Goal: Check status: Check status

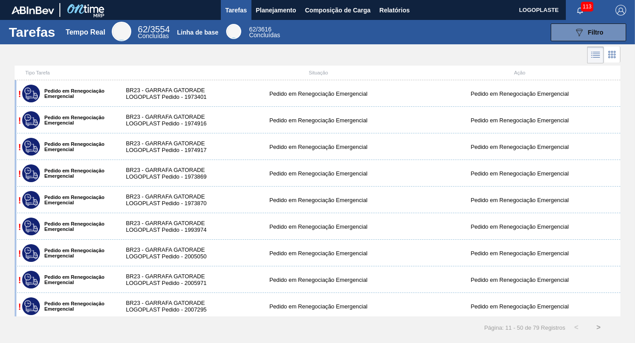
click at [581, 7] on span "113" at bounding box center [587, 7] width 12 height 10
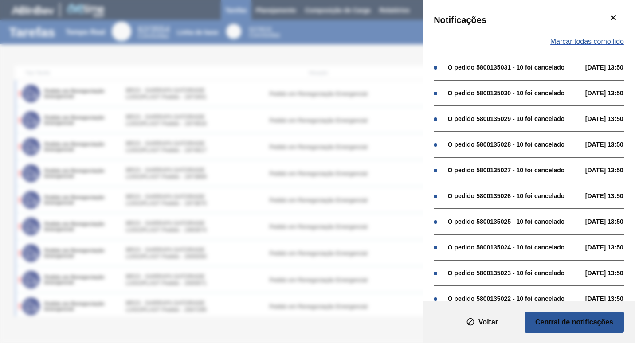
click at [606, 41] on span "Marcar todas como lido" at bounding box center [587, 42] width 74 height 8
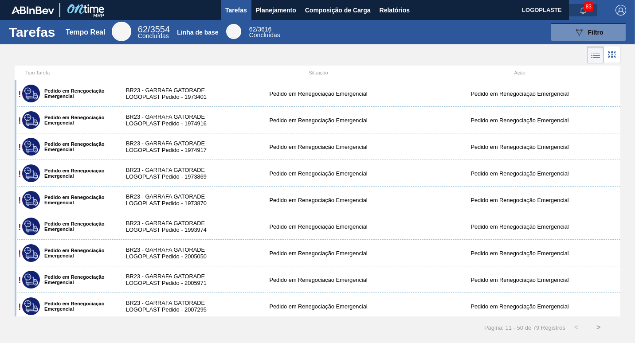
click at [582, 4] on button "button" at bounding box center [583, 10] width 28 height 12
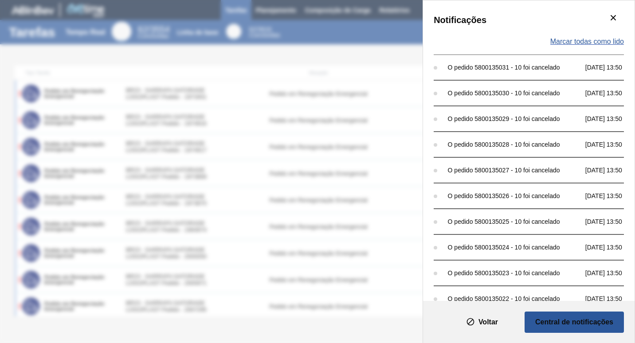
click at [591, 42] on span "Marcar todas como lido" at bounding box center [587, 42] width 74 height 8
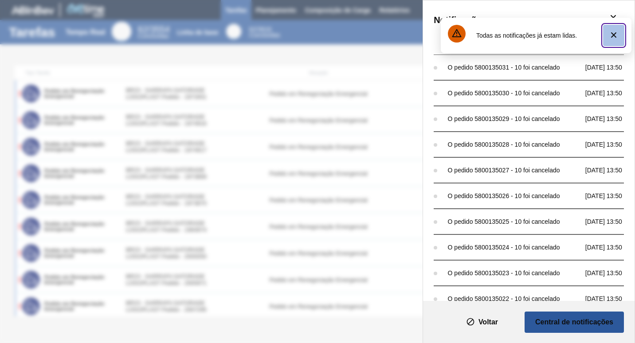
click at [610, 36] on icon "botão de ícone" at bounding box center [613, 35] width 11 height 11
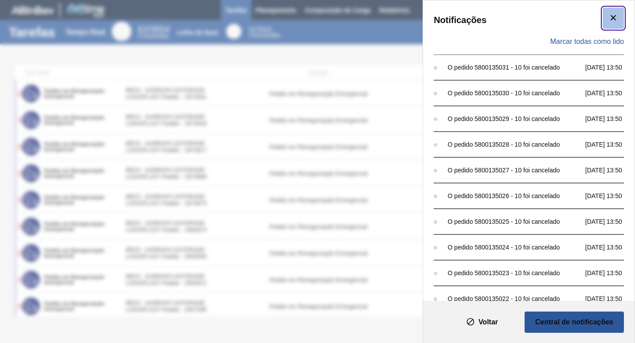
click at [609, 21] on icon "botão de ícone" at bounding box center [613, 17] width 11 height 11
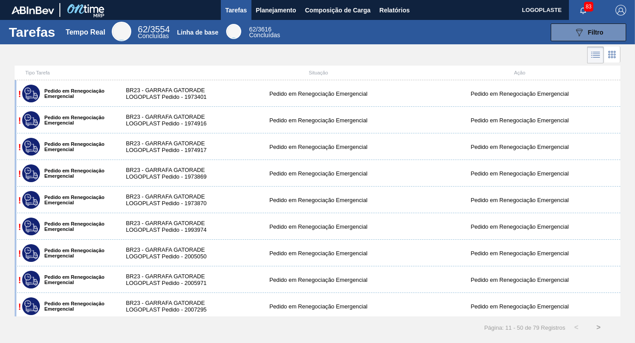
click at [587, 6] on span "83" at bounding box center [588, 7] width 9 height 10
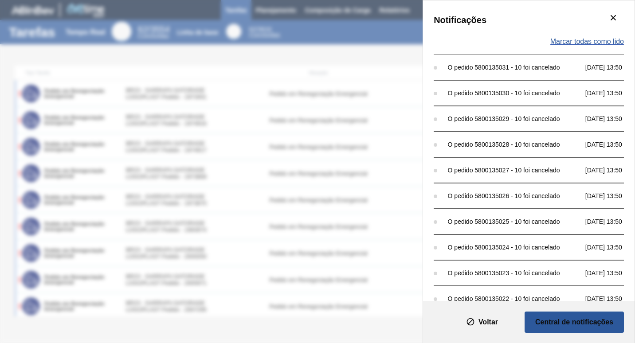
click at [587, 42] on span "Marcar todas como lido" at bounding box center [587, 42] width 74 height 8
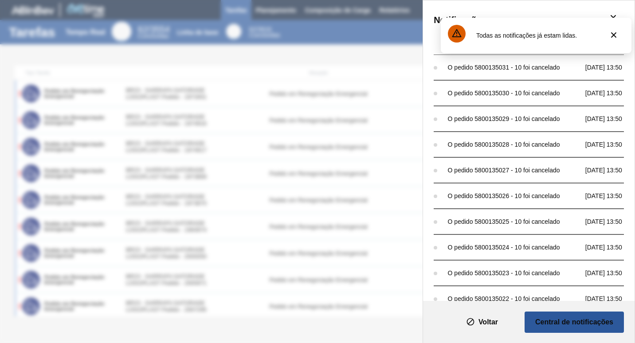
click at [548, 35] on font "Todas as notificações já estam lidas." at bounding box center [526, 35] width 101 height 7
click at [505, 316] on button "Voltar" at bounding box center [481, 322] width 71 height 21
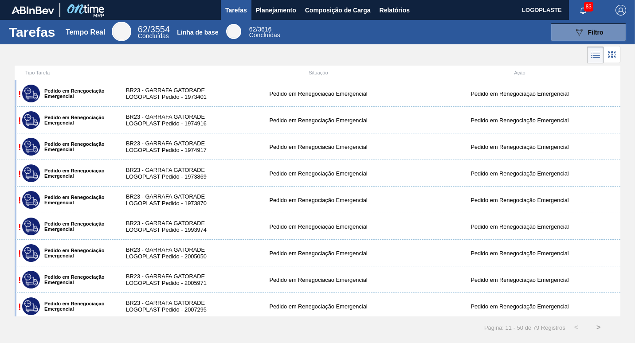
click at [584, 10] on span "83" at bounding box center [588, 7] width 9 height 10
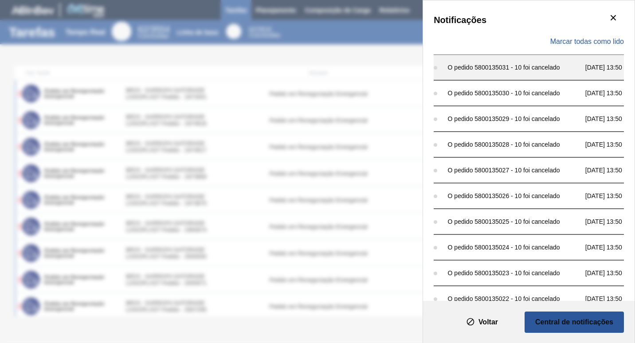
click at [538, 68] on div "O pedido 5800135031 - 10 foi cancelado" at bounding box center [514, 67] width 133 height 7
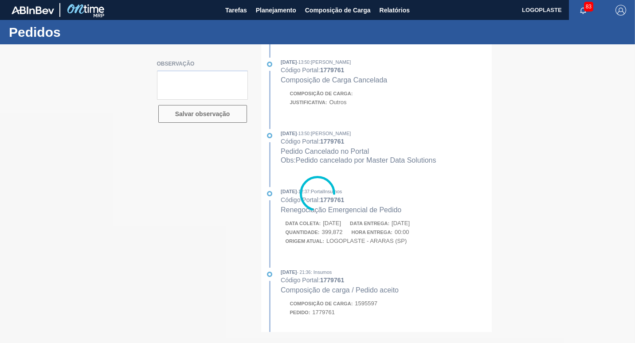
click at [582, 8] on icon "button" at bounding box center [583, 11] width 6 height 6
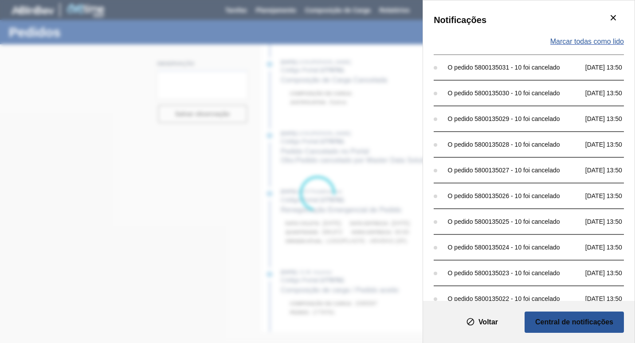
click at [576, 40] on span "Marcar todas como lido" at bounding box center [587, 42] width 74 height 8
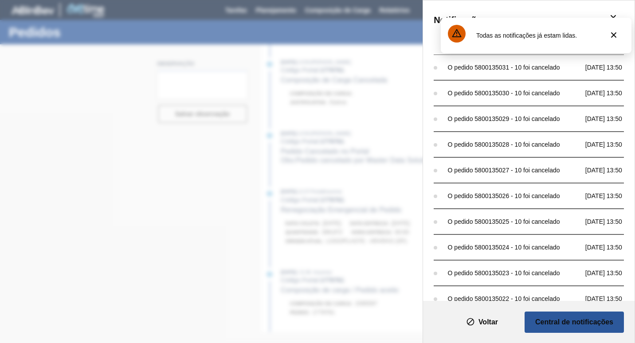
click at [556, 35] on font "Todas as notificações já estam lidas." at bounding box center [526, 35] width 101 height 7
click at [564, 323] on font "Central de notificações" at bounding box center [574, 322] width 78 height 7
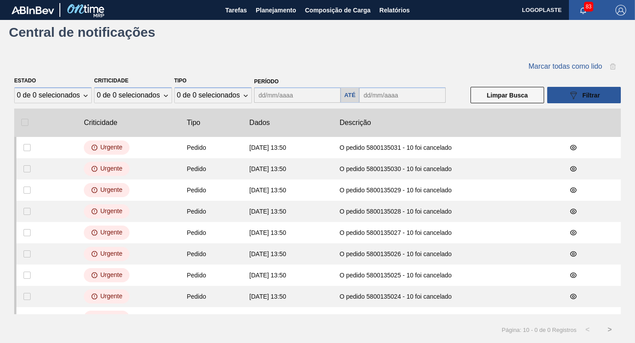
click at [586, 8] on span "83" at bounding box center [588, 7] width 9 height 10
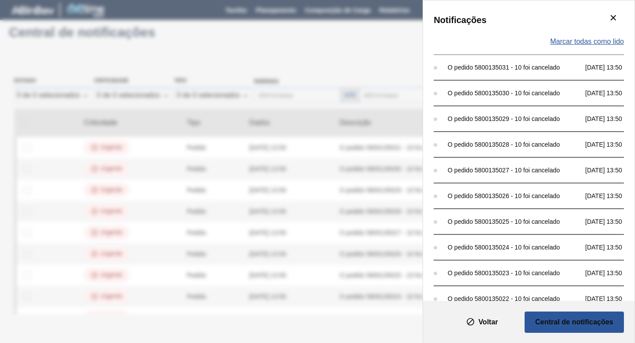
click at [586, 41] on span "Marcar todas como lido" at bounding box center [587, 42] width 74 height 8
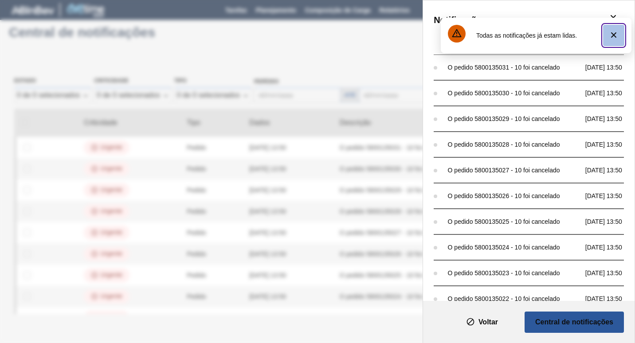
click at [612, 33] on icon "botão de ícone" at bounding box center [613, 35] width 11 height 11
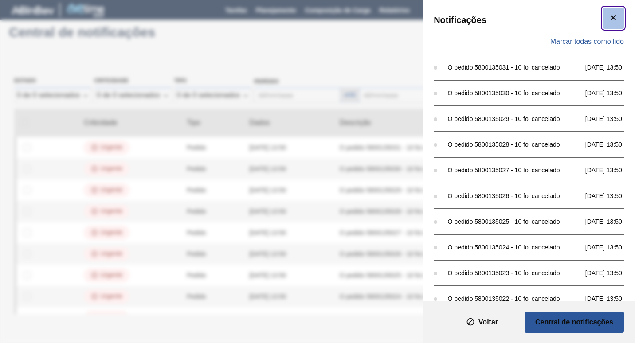
click at [612, 18] on icon "botão de ícone" at bounding box center [613, 17] width 5 height 5
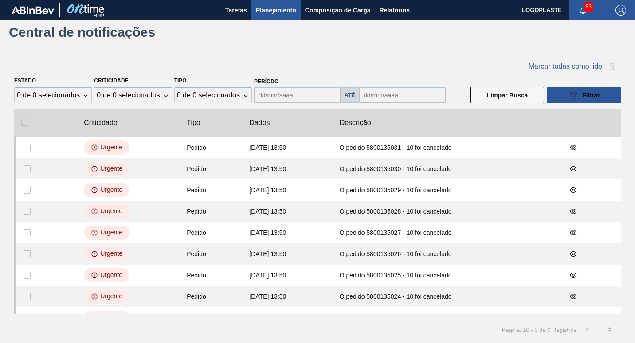
click at [271, 11] on span "Planejamento" at bounding box center [276, 10] width 40 height 11
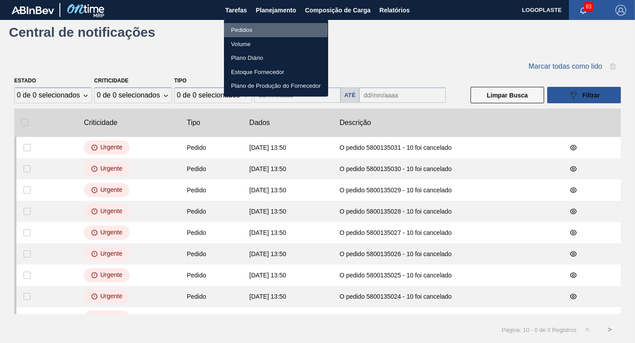
click at [254, 30] on li "Pedidos" at bounding box center [276, 30] width 104 height 14
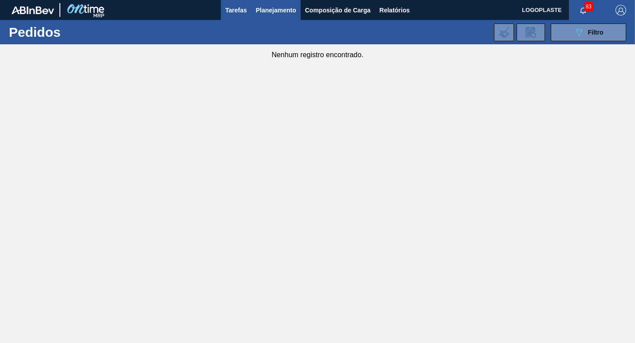
click at [229, 6] on span "Tarefas" at bounding box center [236, 10] width 22 height 11
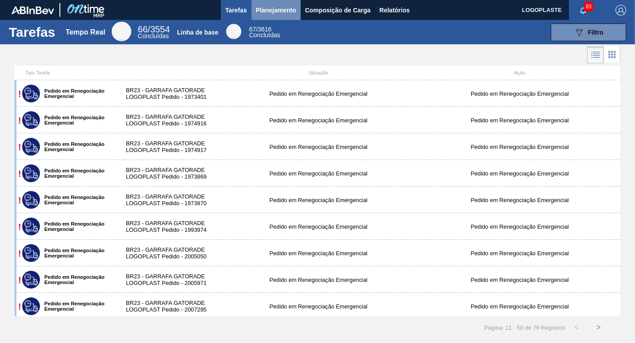
click at [282, 8] on span "Planejamento" at bounding box center [276, 10] width 40 height 11
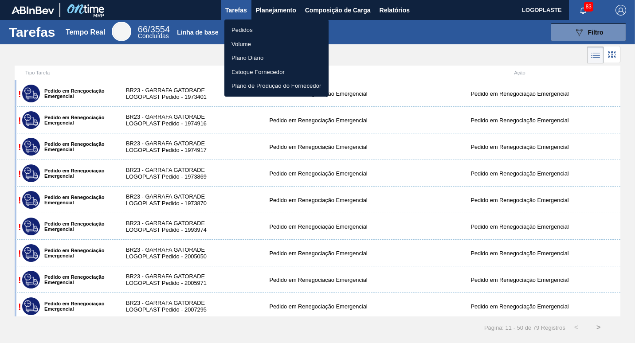
click at [248, 31] on li "Pedidos" at bounding box center [276, 30] width 104 height 14
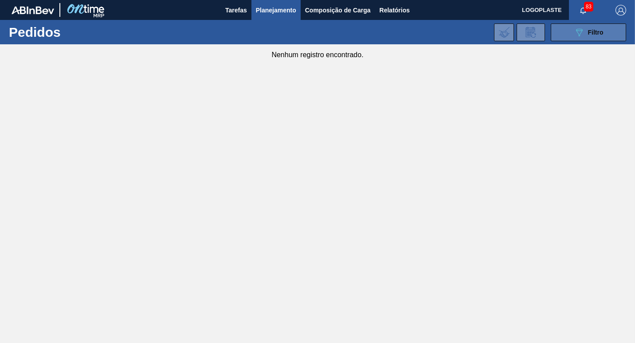
click at [591, 32] on span "Filtro" at bounding box center [596, 32] width 16 height 7
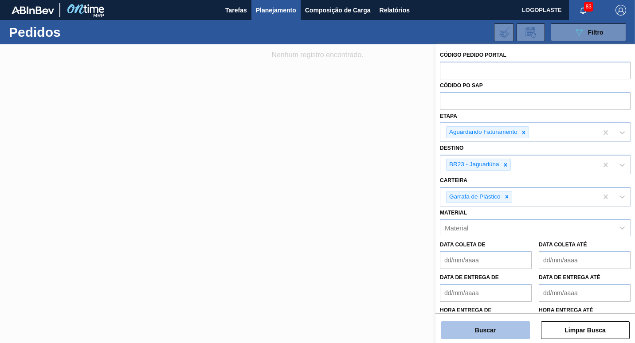
click at [490, 329] on button "Buscar" at bounding box center [485, 330] width 89 height 18
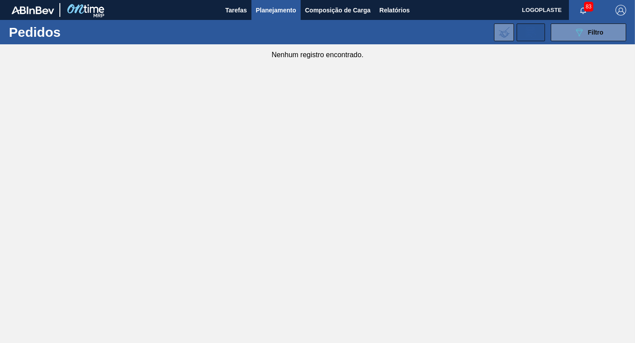
click at [536, 35] on icon at bounding box center [533, 35] width 5 height 5
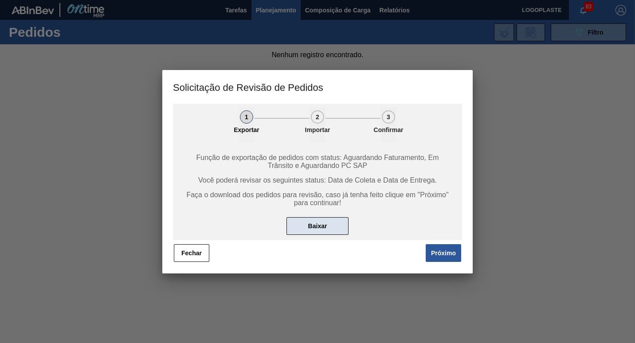
click at [324, 226] on button "Baixar" at bounding box center [317, 226] width 62 height 18
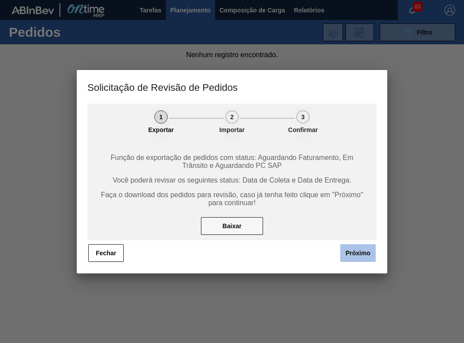
click at [351, 253] on button "Próximo" at bounding box center [357, 253] width 35 height 18
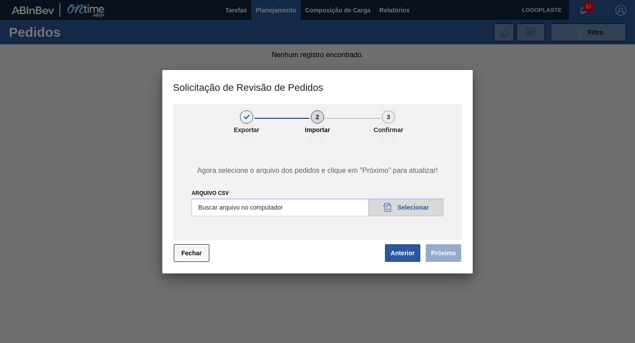
click at [193, 254] on button "Fechar" at bounding box center [191, 253] width 35 height 18
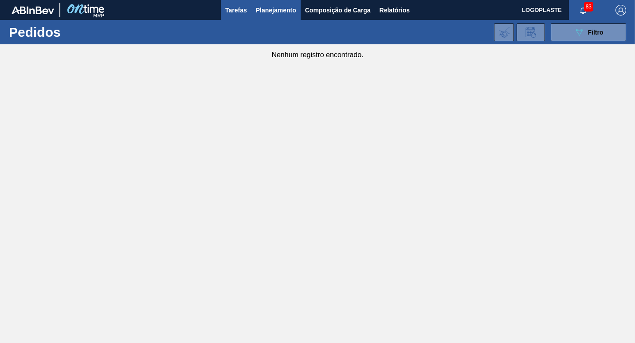
click at [244, 13] on span "Tarefas" at bounding box center [236, 10] width 22 height 11
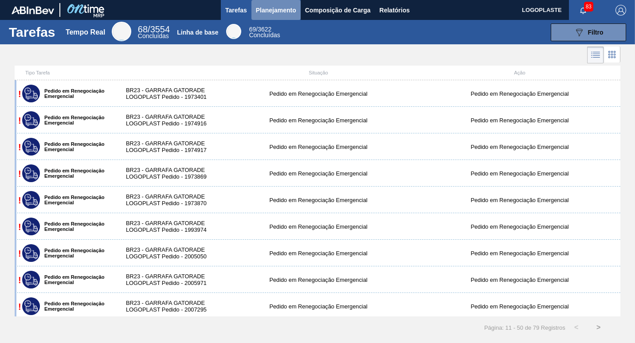
click at [293, 9] on span "Planejamento" at bounding box center [276, 10] width 40 height 11
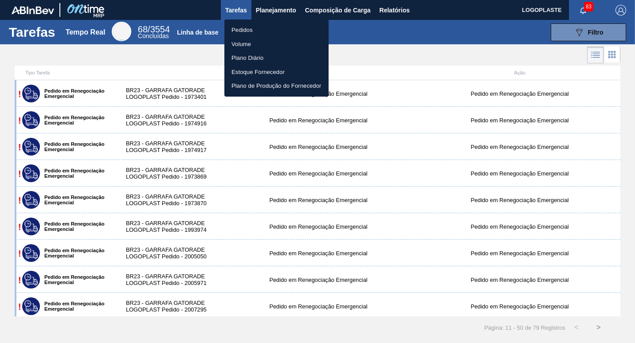
click at [274, 72] on li "Estoque Fornecedor" at bounding box center [276, 72] width 104 height 14
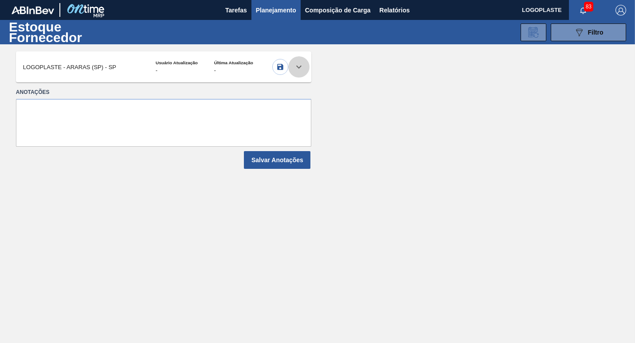
click at [298, 65] on icon at bounding box center [299, 67] width 11 height 11
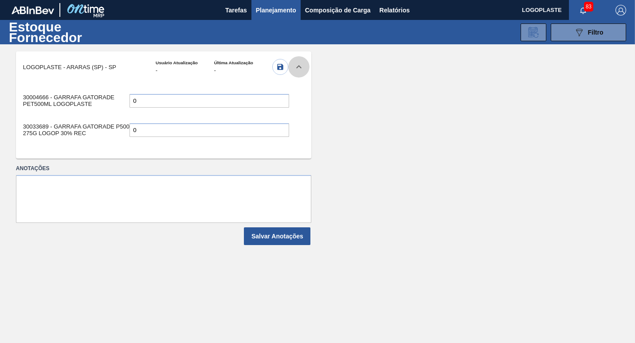
click at [298, 65] on icon at bounding box center [299, 67] width 11 height 11
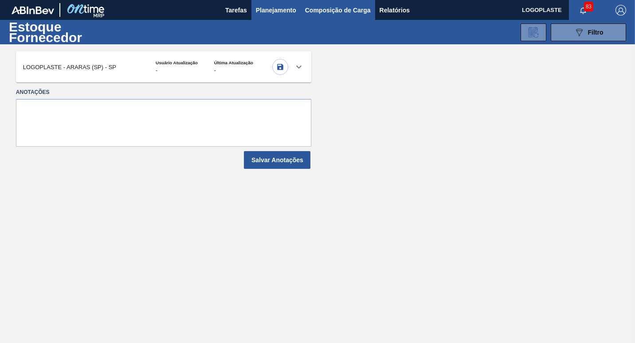
click at [332, 13] on span "Composição de Carga" at bounding box center [338, 10] width 66 height 11
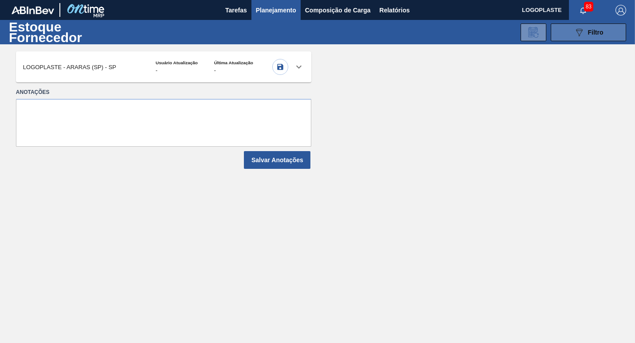
click at [586, 34] on div "089F7B8B-B2A5-4AFE-B5C0-19BA573D28AC Filtro" at bounding box center [589, 32] width 30 height 11
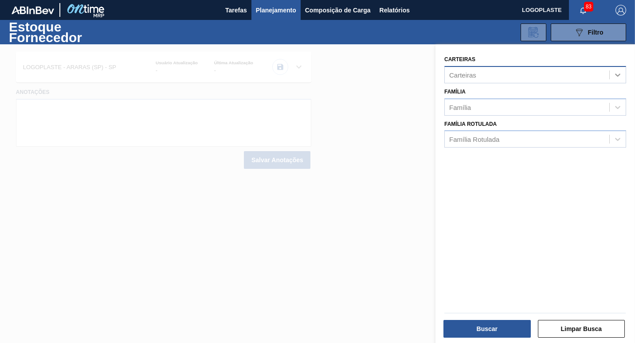
click at [617, 76] on icon at bounding box center [617, 74] width 9 height 9
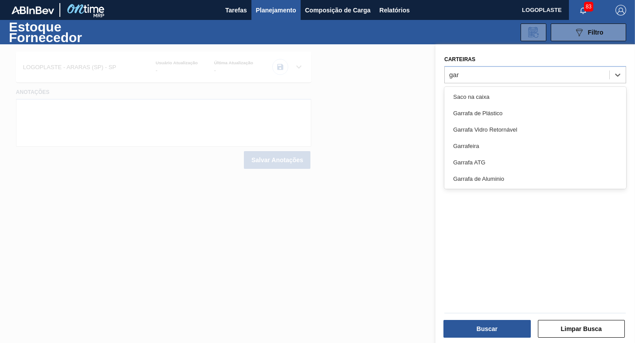
type input "garr"
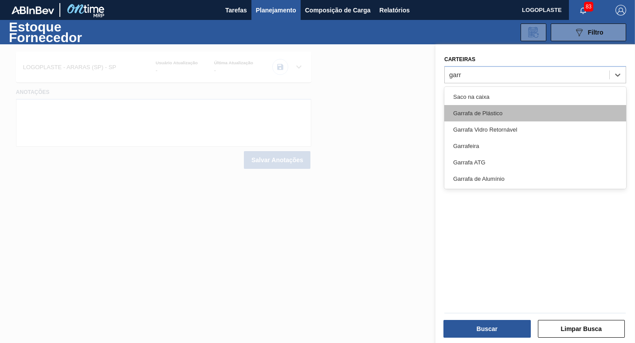
click at [512, 113] on div "Garrafa de Plástico" at bounding box center [535, 113] width 182 height 16
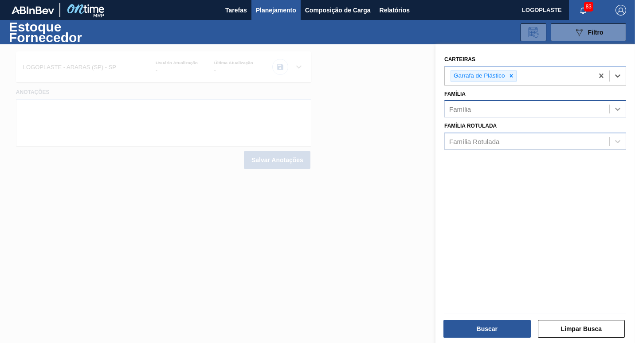
click at [618, 108] on icon at bounding box center [617, 109] width 5 height 3
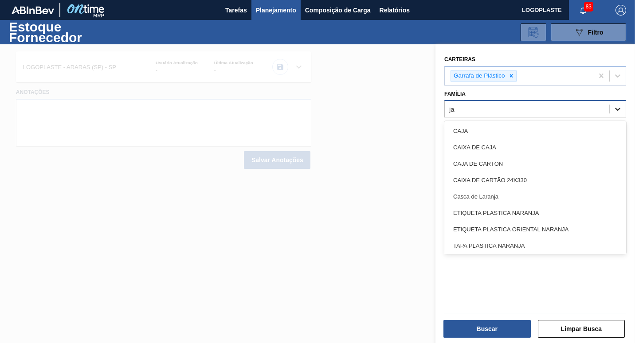
type input "j"
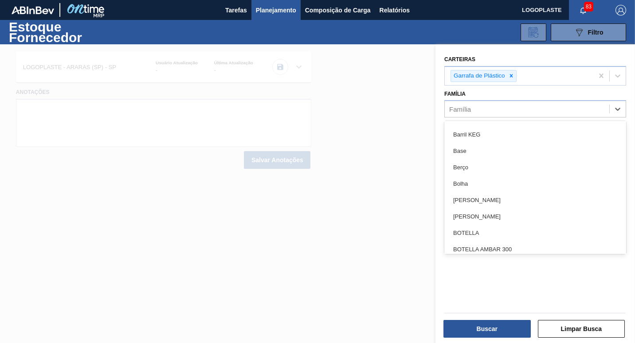
scroll to position [621, 0]
click at [426, 243] on div at bounding box center [317, 215] width 635 height 343
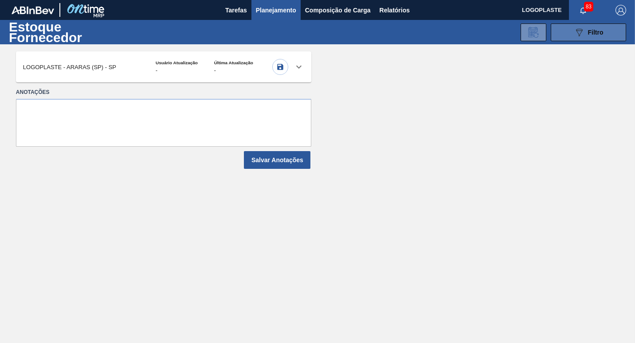
click at [585, 34] on div "089F7B8B-B2A5-4AFE-B5C0-19BA573D28AC Filtro" at bounding box center [589, 32] width 30 height 11
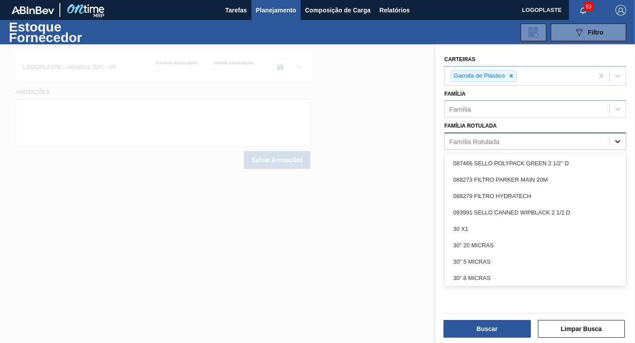
click at [616, 141] on icon at bounding box center [617, 141] width 9 height 9
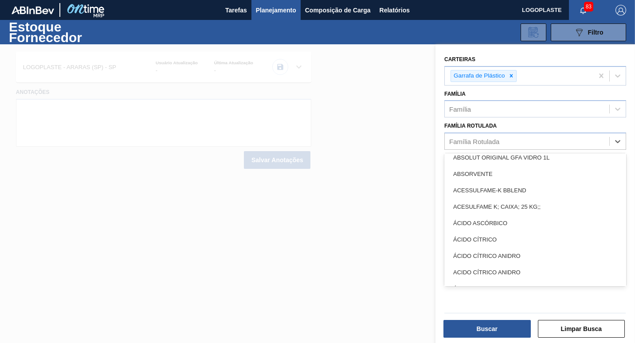
scroll to position [709, 0]
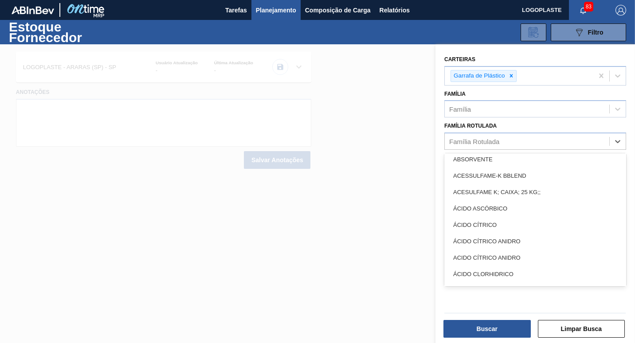
click at [400, 256] on div at bounding box center [317, 215] width 635 height 343
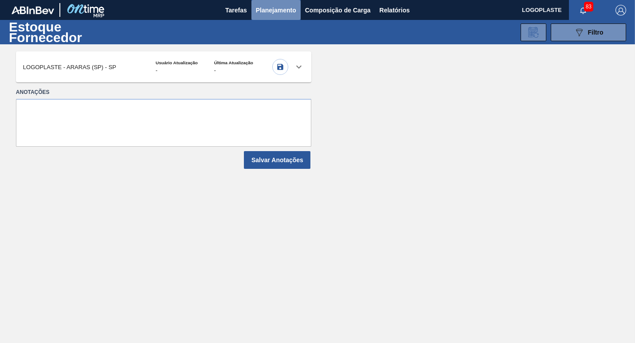
click at [271, 13] on span "Planejamento" at bounding box center [276, 10] width 40 height 11
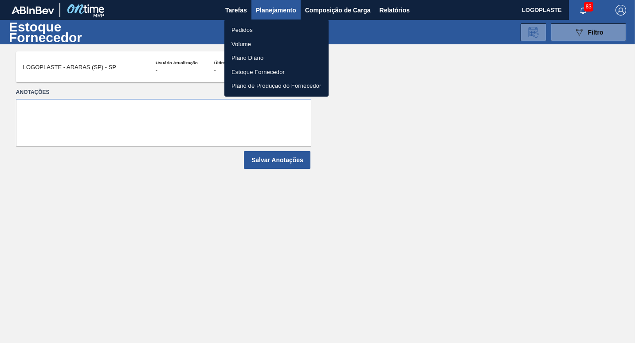
click at [247, 27] on li "Pedidos" at bounding box center [276, 30] width 104 height 14
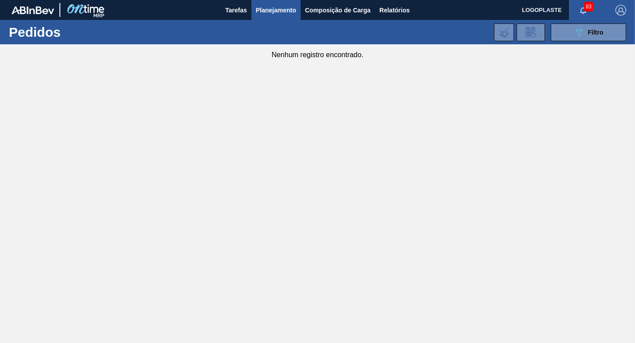
click at [276, 8] on span "Planejamento" at bounding box center [276, 10] width 40 height 11
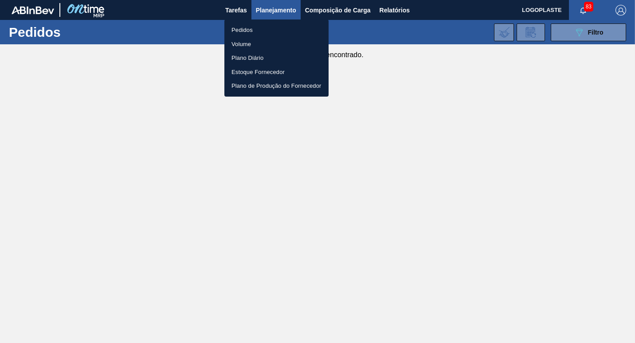
click at [247, 28] on li "Pedidos" at bounding box center [276, 30] width 104 height 14
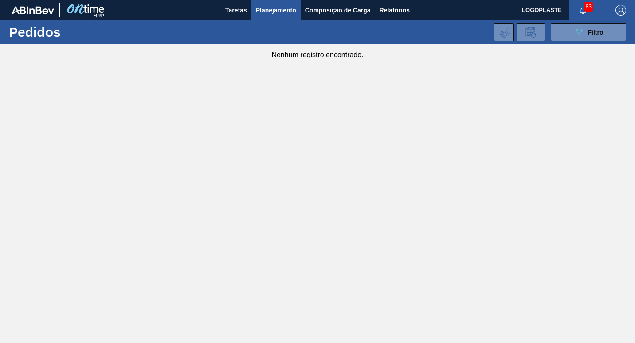
click at [282, 11] on span "Planejamento" at bounding box center [276, 10] width 40 height 11
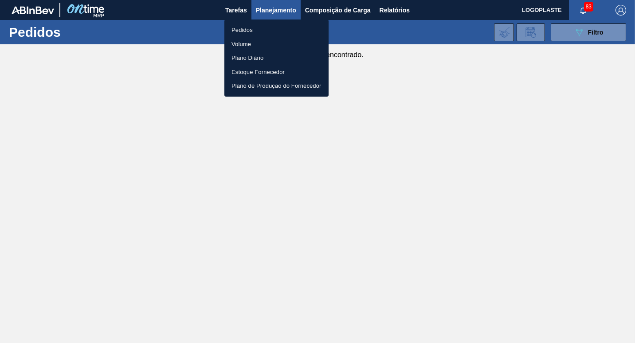
click at [250, 58] on li "Plano Diário" at bounding box center [276, 58] width 104 height 14
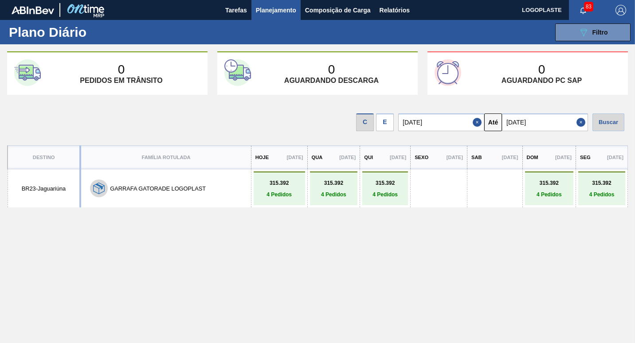
click at [261, 191] on link "315.392 4 Pedidos" at bounding box center [279, 189] width 47 height 18
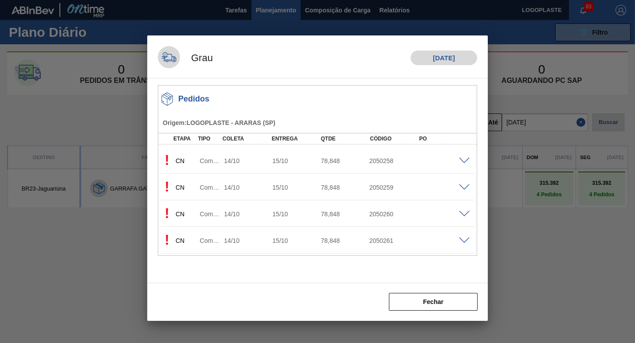
click at [459, 160] on span at bounding box center [464, 161] width 11 height 7
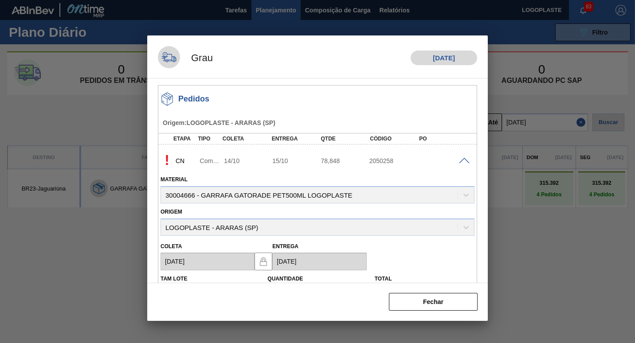
click at [463, 160] on span at bounding box center [464, 161] width 11 height 7
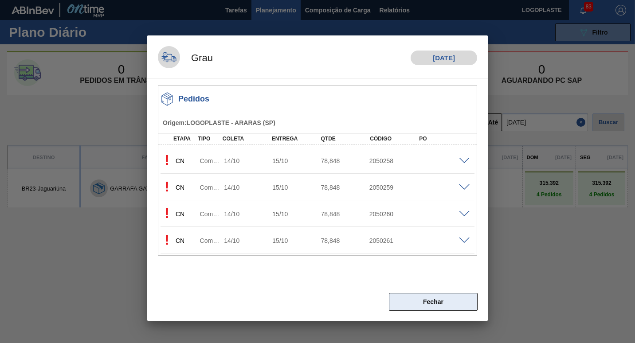
click at [439, 305] on button "Fechar" at bounding box center [433, 302] width 89 height 18
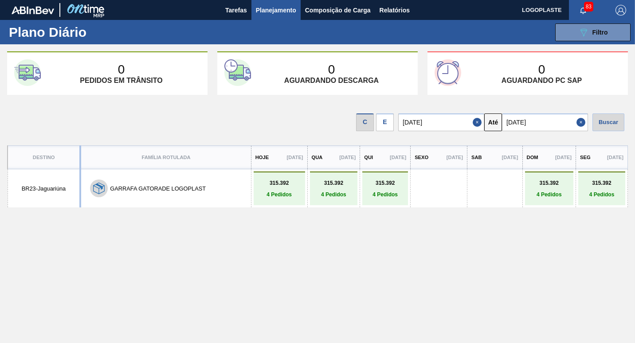
click at [313, 191] on link "315.392 4 Pedidos" at bounding box center [333, 189] width 43 height 18
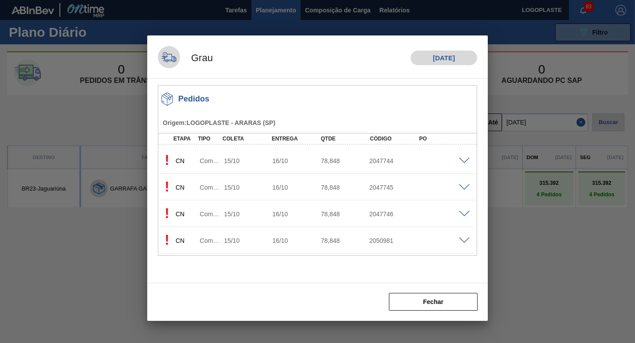
click at [176, 162] on font "CN" at bounding box center [180, 160] width 9 height 7
click at [182, 160] on font "CN" at bounding box center [180, 160] width 9 height 7
click at [162, 159] on p "!" at bounding box center [166, 160] width 13 height 16
click at [191, 164] on p "CN" at bounding box center [186, 160] width 20 height 7
click at [215, 162] on div "Computador pessoal" at bounding box center [210, 160] width 25 height 7
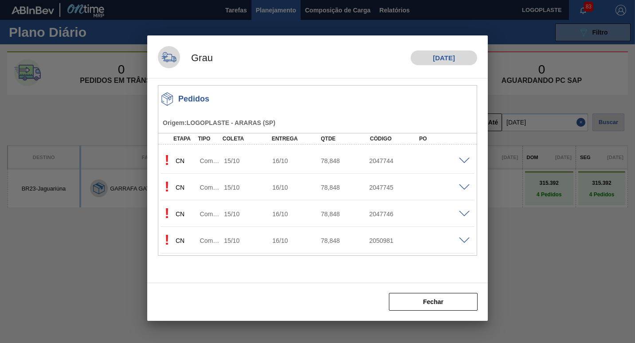
click at [226, 161] on div "15/10" at bounding box center [249, 160] width 54 height 7
click at [277, 160] on div "16/10" at bounding box center [297, 160] width 54 height 7
drag, startPoint x: 277, startPoint y: 160, endPoint x: 324, endPoint y: 160, distance: 46.6
click at [324, 160] on div "78,848" at bounding box center [345, 160] width 54 height 7
click at [376, 161] on div "2047744" at bounding box center [394, 160] width 54 height 7
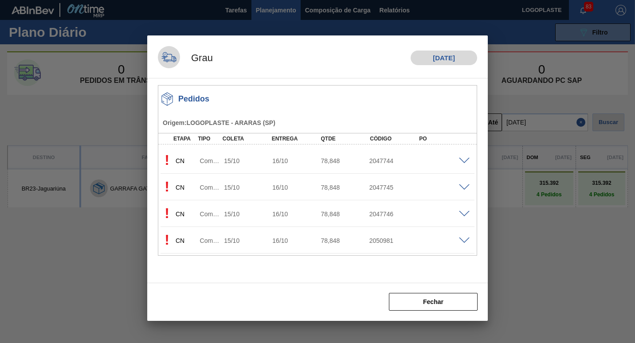
click at [464, 161] on span at bounding box center [464, 161] width 11 height 7
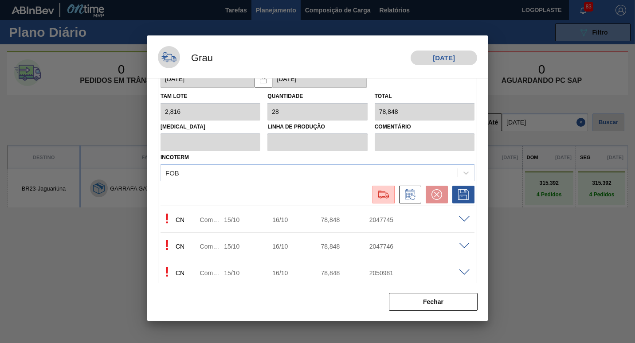
scroll to position [188, 0]
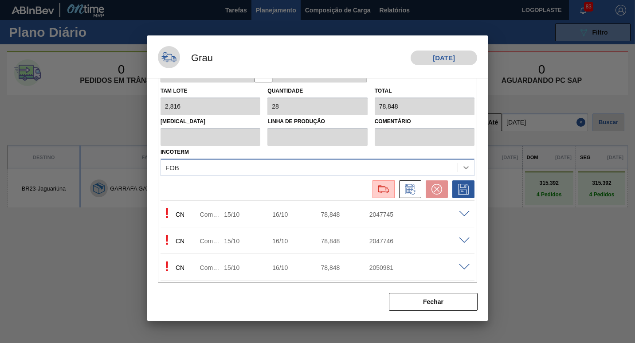
click at [468, 170] on icon at bounding box center [466, 167] width 9 height 9
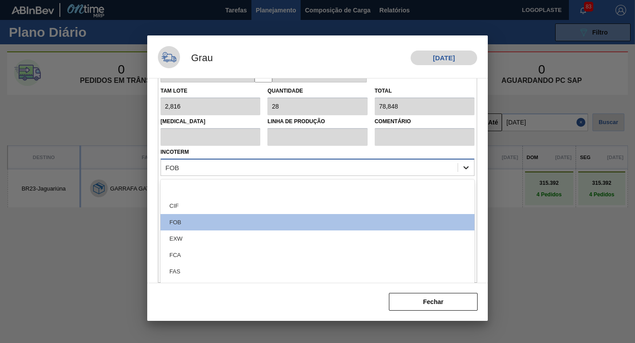
click at [463, 168] on icon at bounding box center [465, 167] width 5 height 3
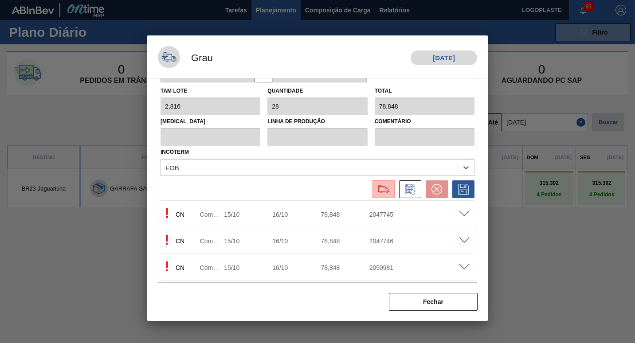
click at [382, 186] on img at bounding box center [383, 189] width 14 height 11
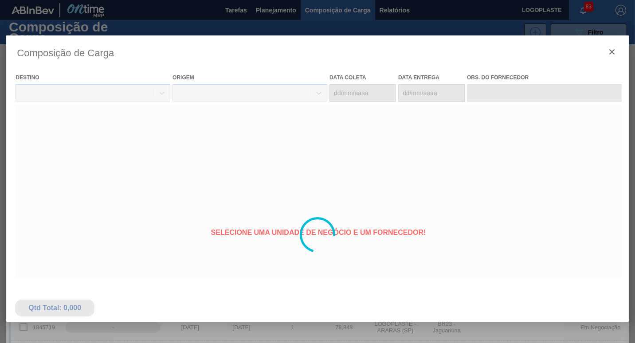
type coleta "[DATE]"
type Entrega "[DATE]"
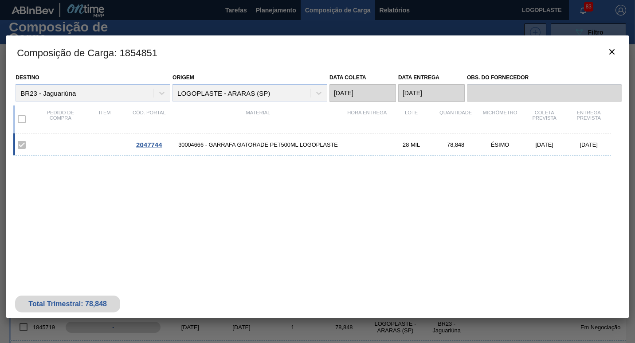
click at [152, 145] on span "2047744" at bounding box center [149, 145] width 26 height 8
